Goal: Task Accomplishment & Management: Manage account settings

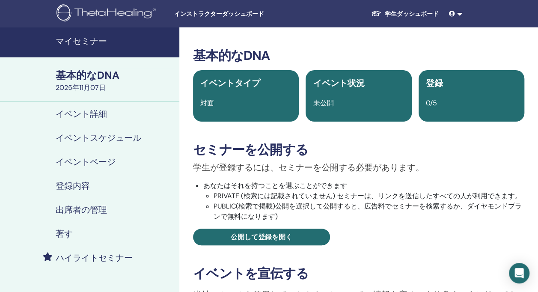
click at [522, 47] on div "基本的なDNA イベントタイプ 対面 イベント状況 未公開 登録 0/5 セミナーを公開する 学生が登録するには、セミナーを公開する必要があります。 あなたは…" at bounding box center [358, 290] width 359 height 527
click at [327, 103] on span "未公開" at bounding box center [323, 102] width 21 height 9
click at [127, 135] on h4 "イベントスケジュール" at bounding box center [99, 138] width 86 height 10
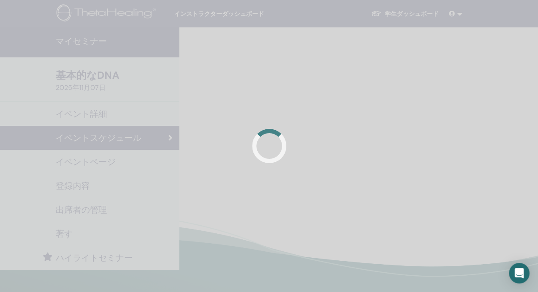
click at [256, 83] on div at bounding box center [269, 146] width 538 height 292
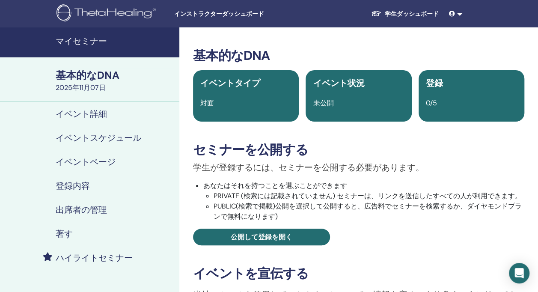
click at [97, 116] on h4 "イベント詳細" at bounding box center [81, 114] width 51 height 10
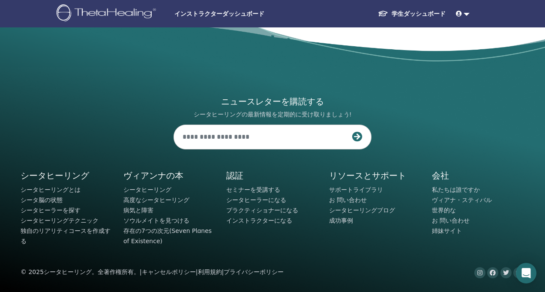
click at [50, 69] on div "ニュースレターを購読する シータヒーリングの最新情報を定期的に受け取りましょう! シータヒーリング シータヒーリングとは" at bounding box center [272, 156] width 514 height 244
click at [194, 135] on input "text" at bounding box center [263, 137] width 178 height 24
type input "**********"
click at [358, 136] on icon at bounding box center [357, 136] width 10 height 10
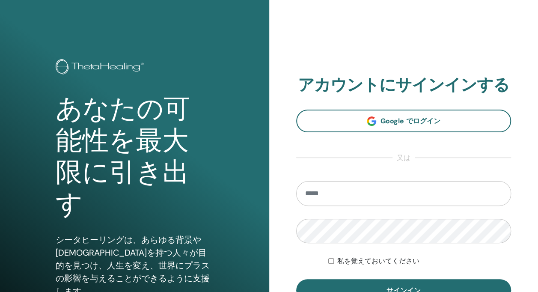
type input "**********"
click at [483, 258] on div "私を覚えておいてください" at bounding box center [419, 261] width 183 height 10
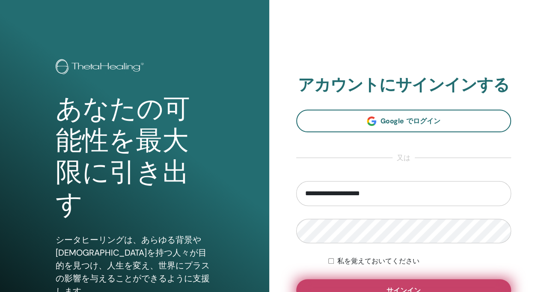
click at [350, 280] on button "サインイン" at bounding box center [403, 290] width 215 height 22
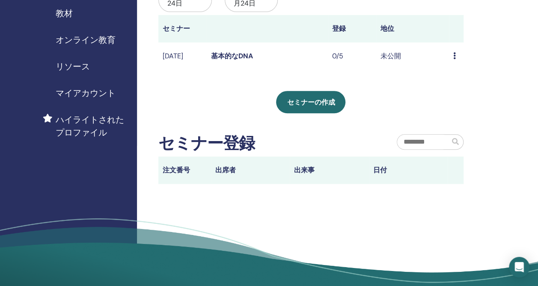
scroll to position [137, 0]
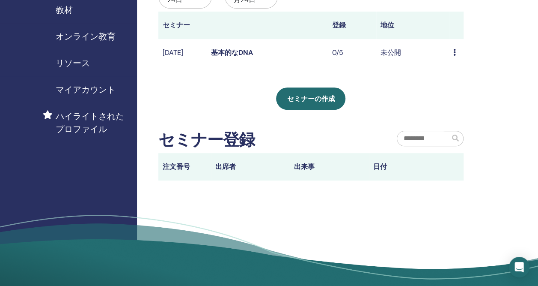
click at [337, 51] on td "0/5" at bounding box center [352, 53] width 48 height 28
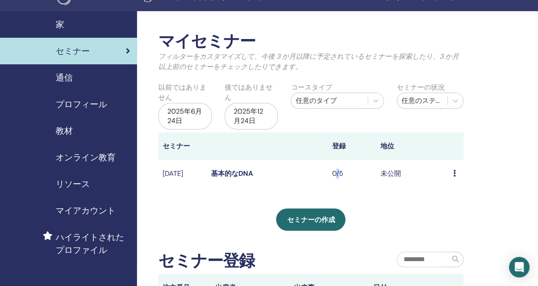
scroll to position [0, 0]
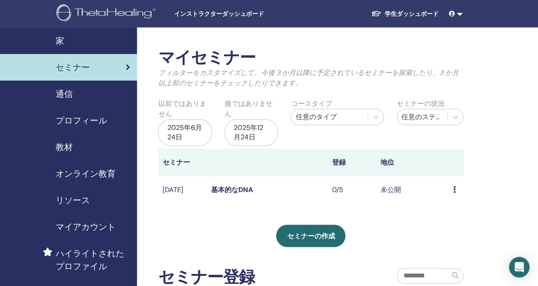
click at [437, 116] on div "任意のステータス" at bounding box center [423, 117] width 42 height 10
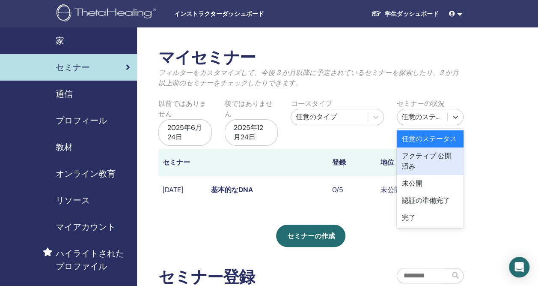
click at [433, 152] on div "アクティブ 公開済み" at bounding box center [430, 160] width 67 height 27
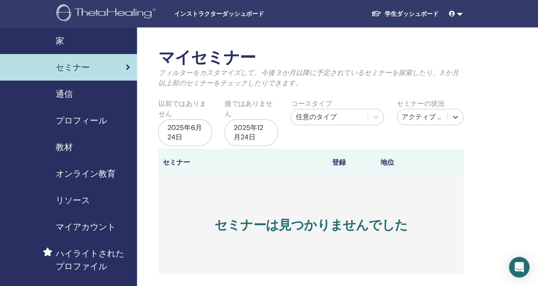
click at [433, 116] on div "アクティブ 公開済み" at bounding box center [423, 117] width 42 height 10
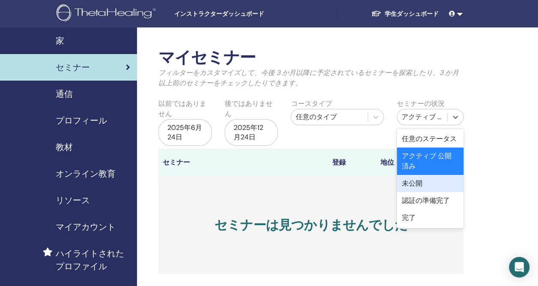
click at [426, 182] on div "未公開" at bounding box center [430, 183] width 67 height 17
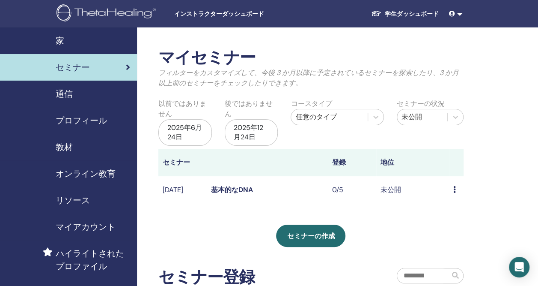
click at [456, 189] on div "Preview Edit Attendees Cancel" at bounding box center [457, 190] width 6 height 10
click at [460, 199] on link "Preview" at bounding box center [457, 195] width 24 height 9
